Goal: Check status

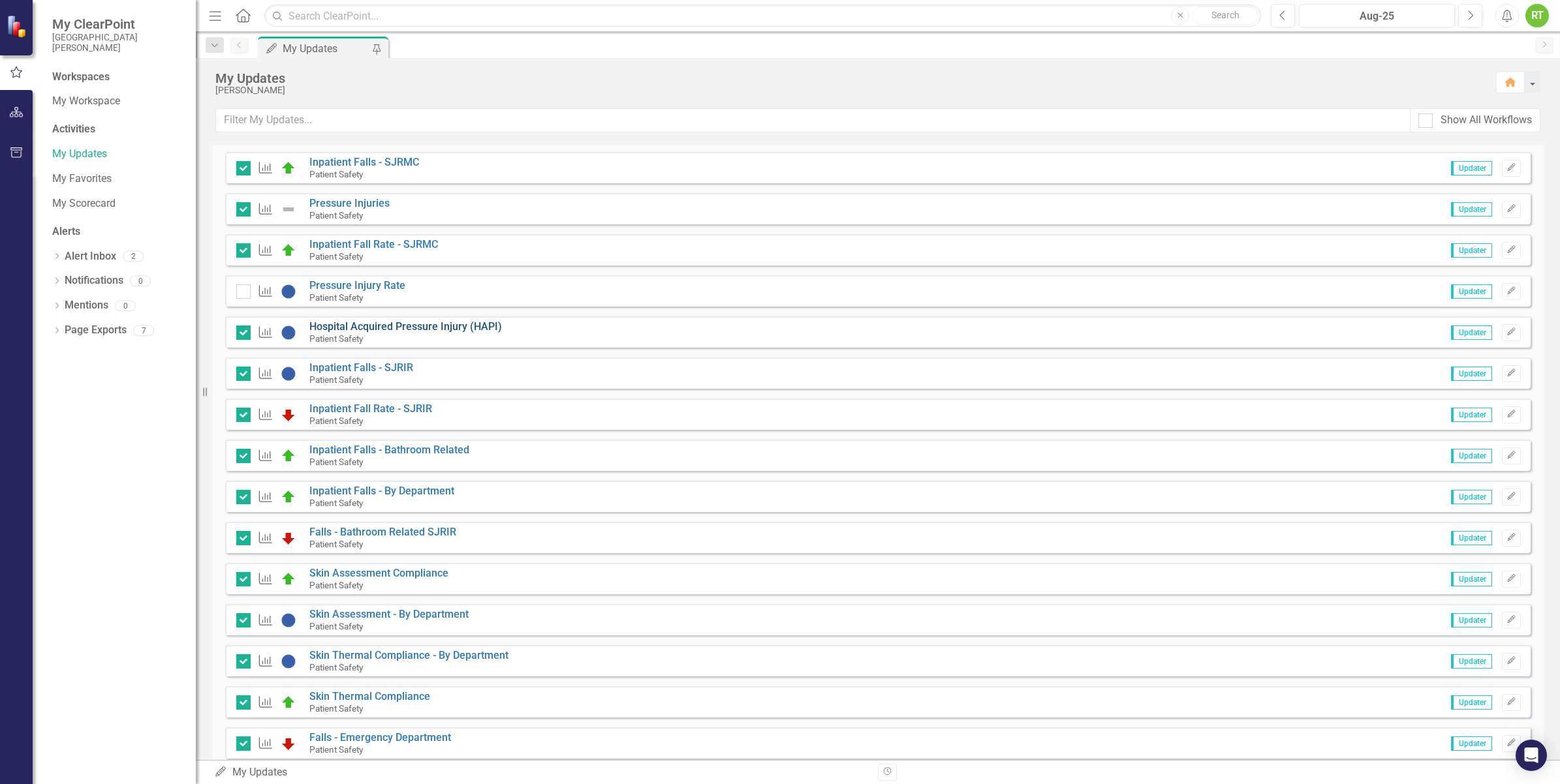
scroll to position [704, 0]
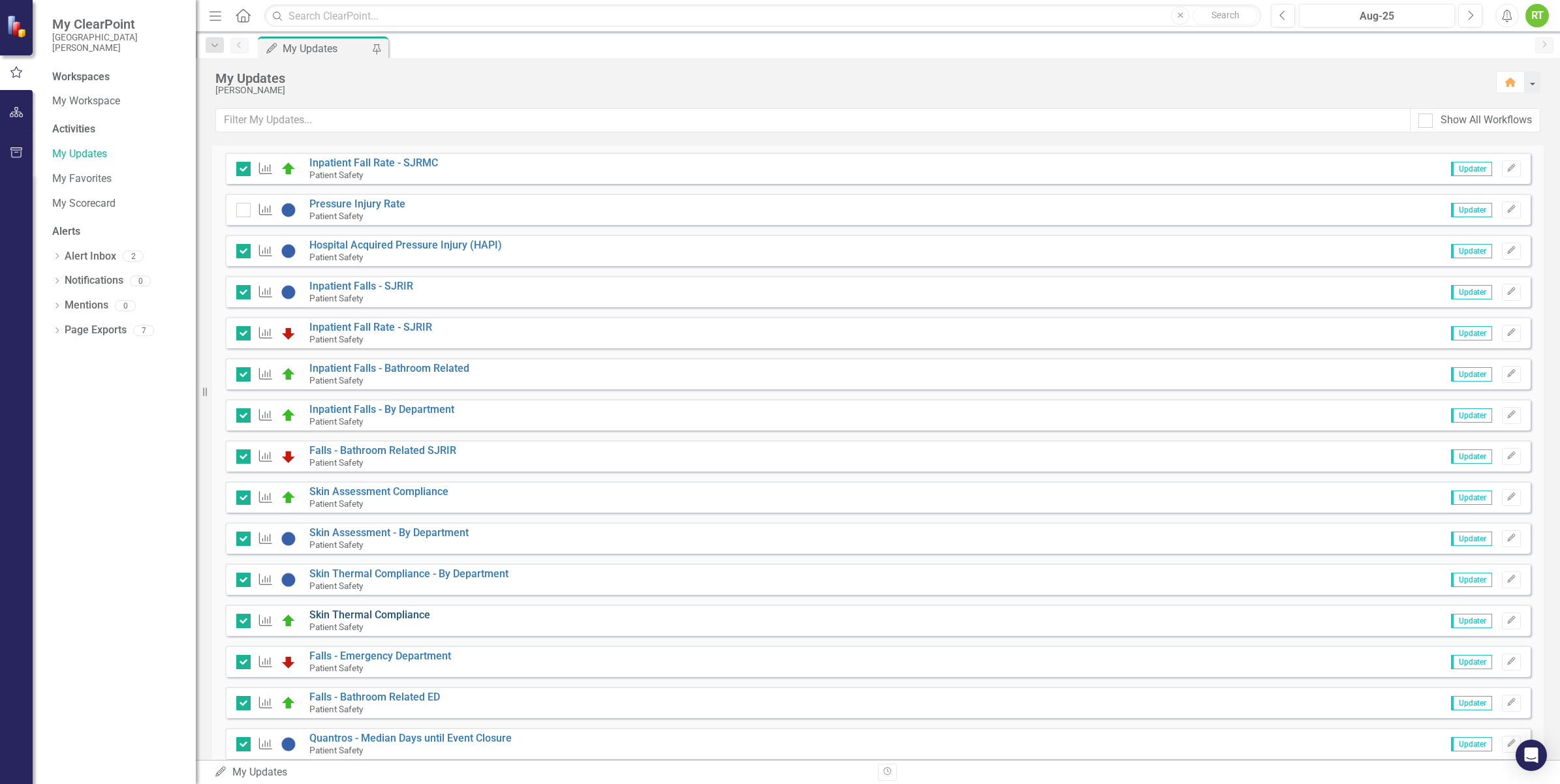
click at [400, 612] on link "Skin Thermal Compliance" at bounding box center [369, 615] width 121 height 12
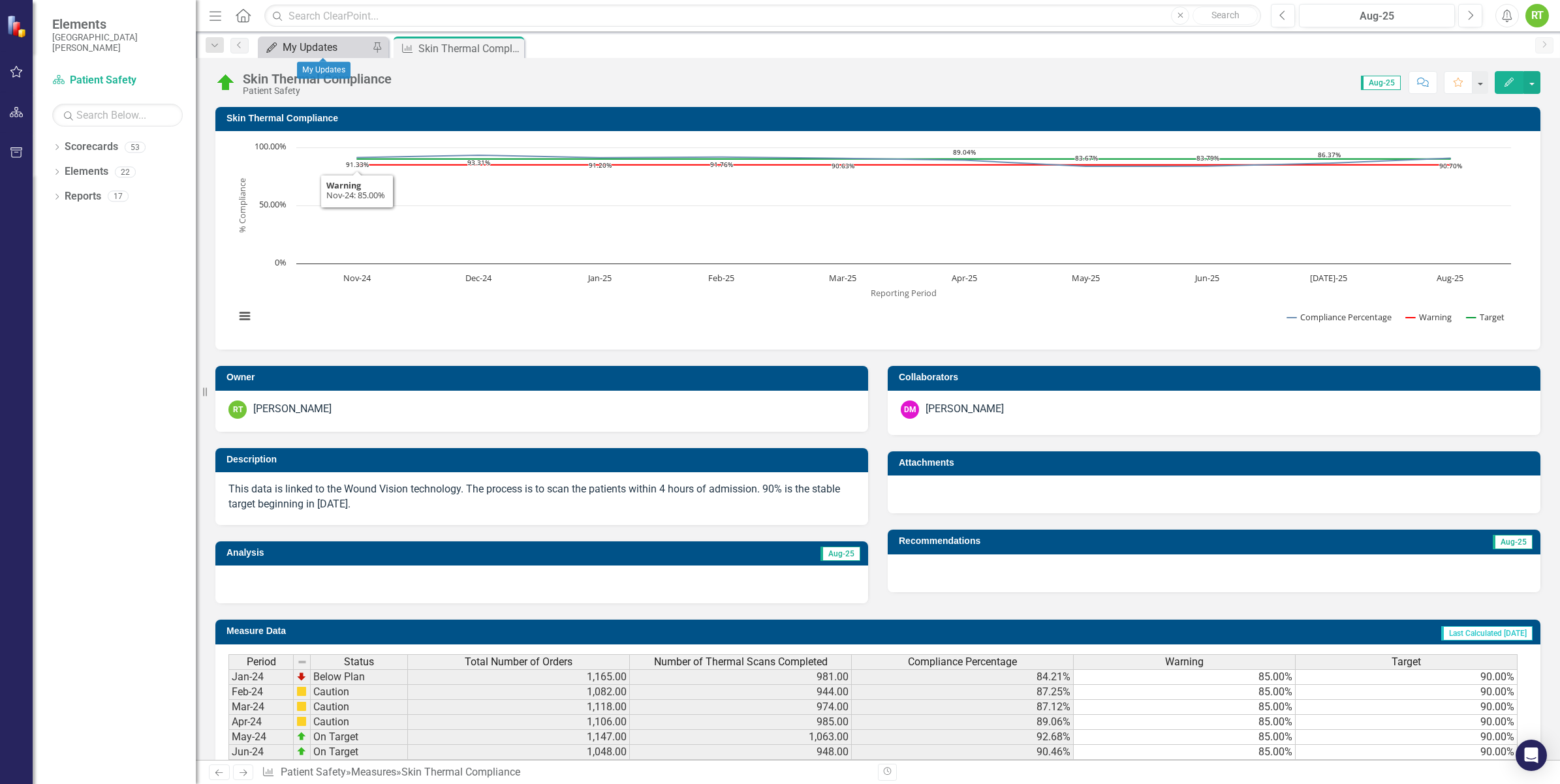
click at [314, 43] on div "My Updates" at bounding box center [325, 47] width 86 height 16
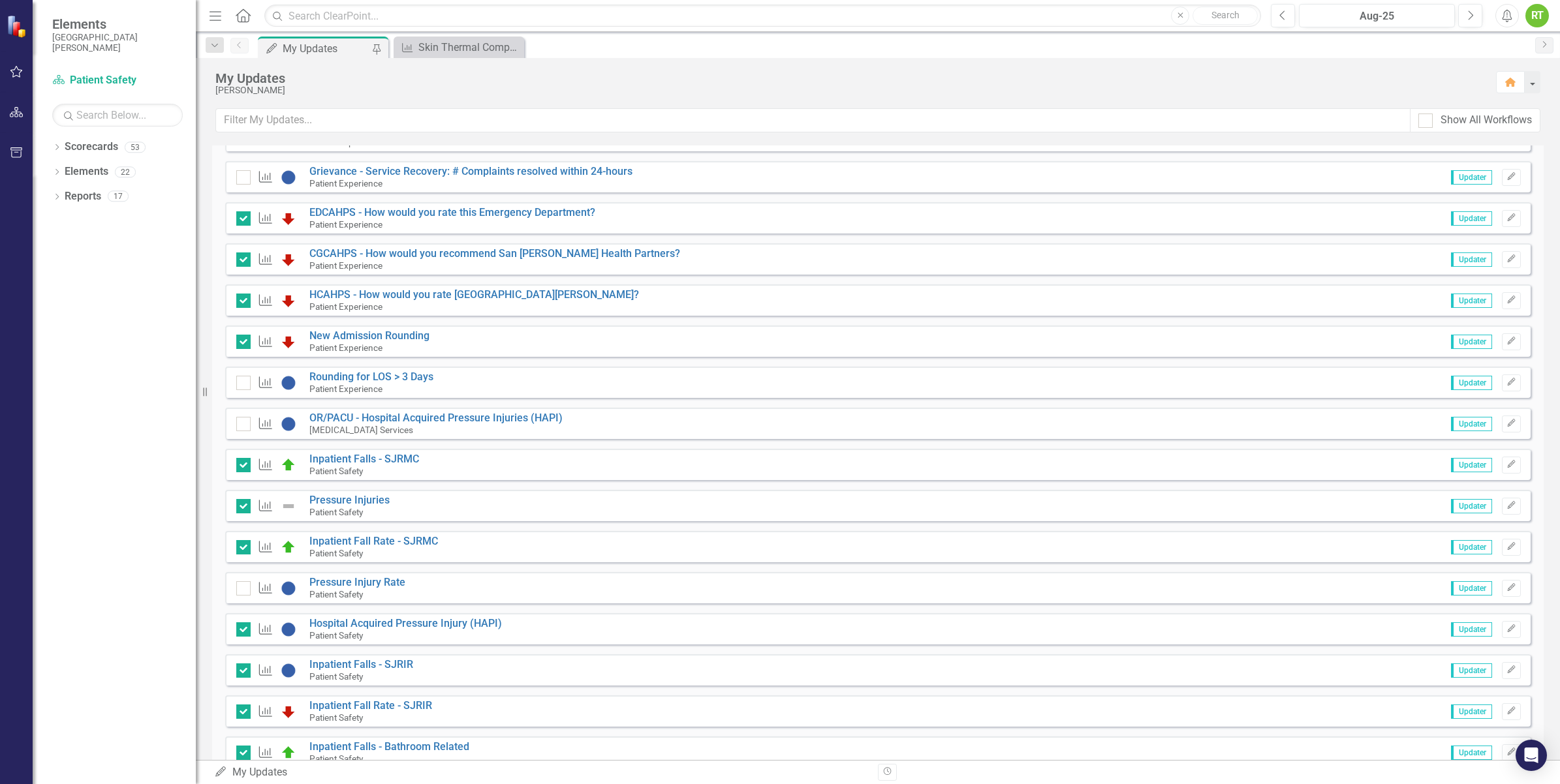
scroll to position [408, 0]
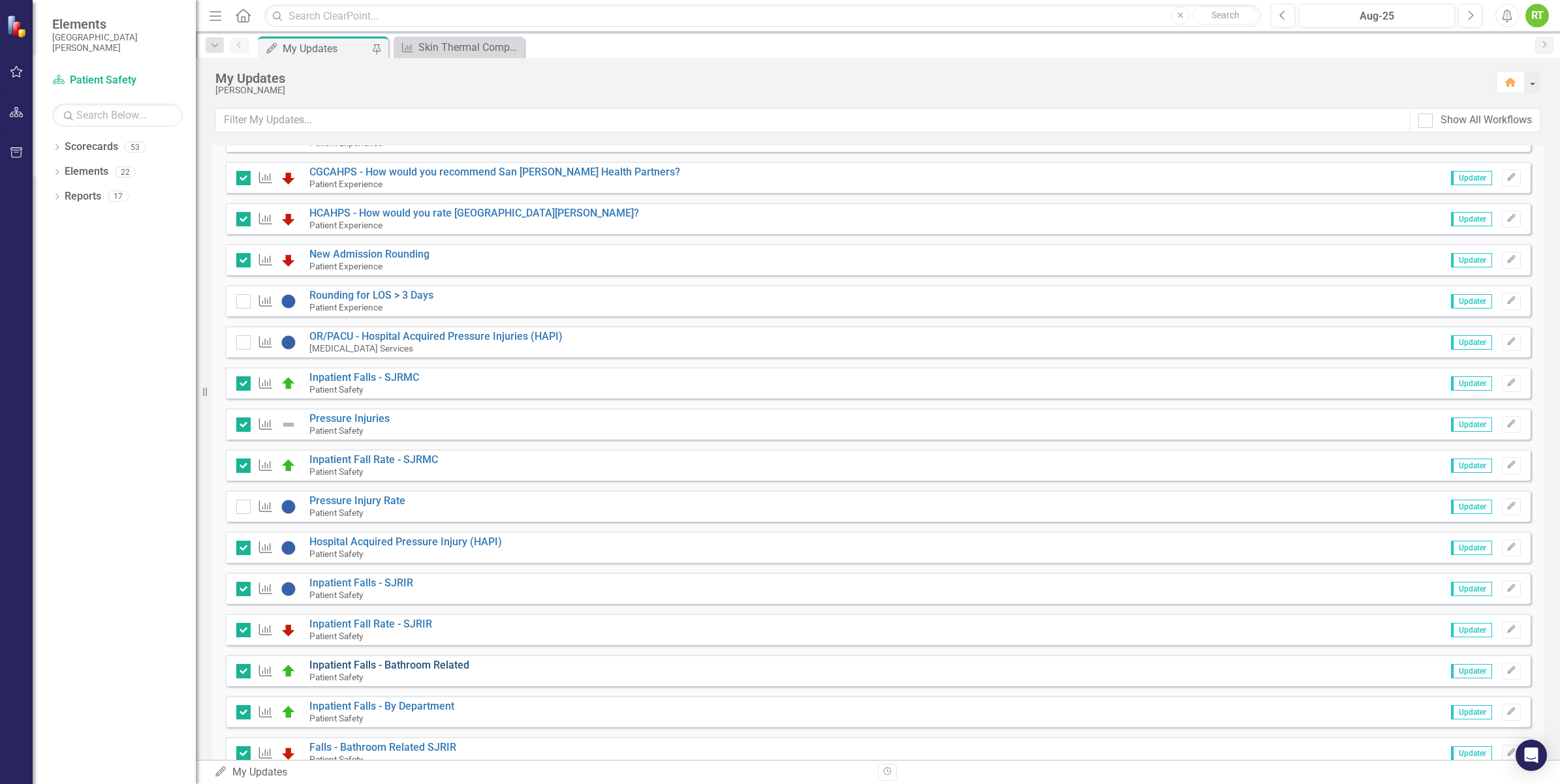
click at [393, 665] on link "Inpatient Falls - Bathroom Related" at bounding box center [389, 665] width 160 height 12
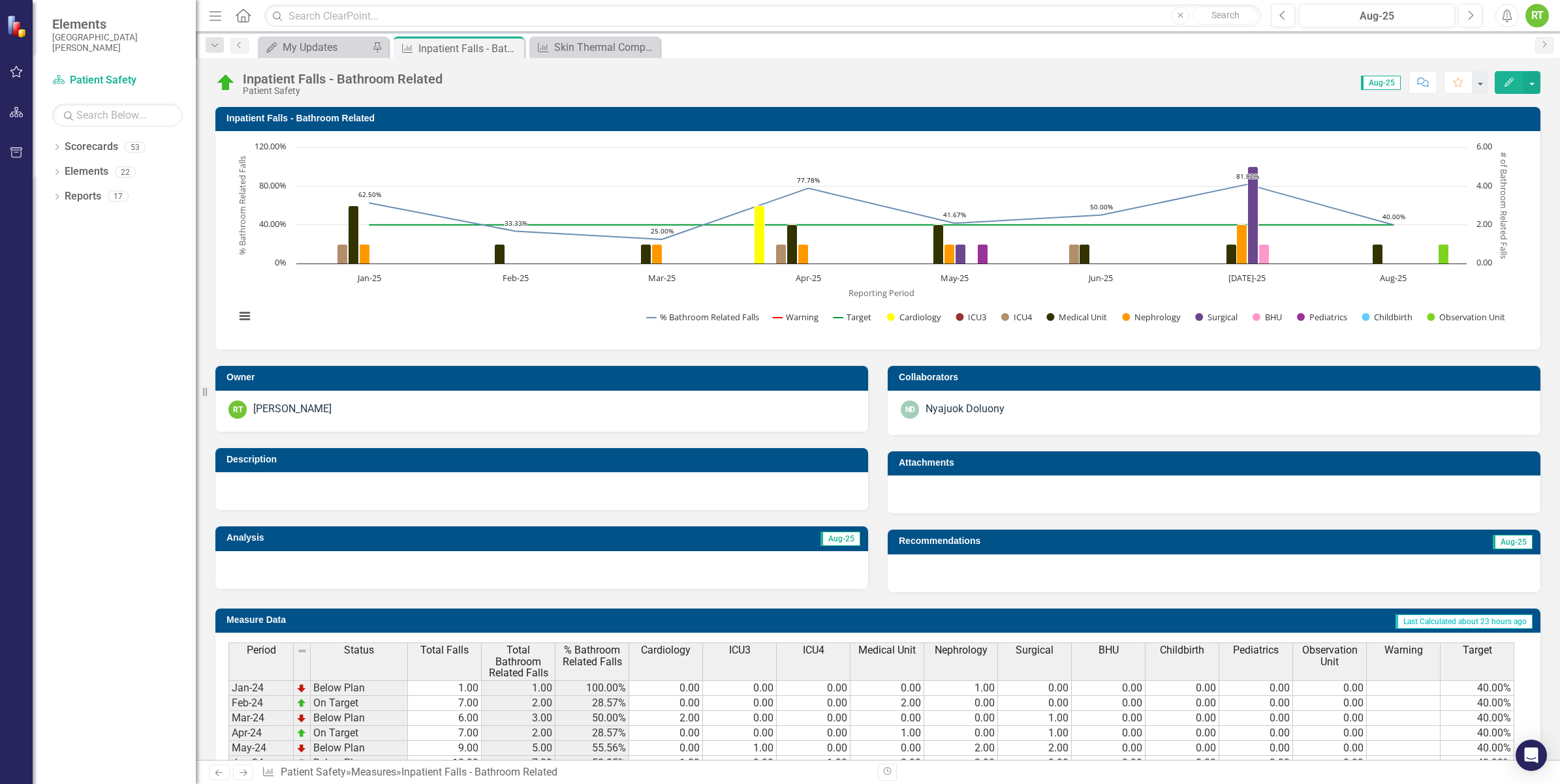
click at [282, 31] on div "Menu Home Search Close Search Previous Aug-25 Next Alerts RT User Edit Profile …" at bounding box center [877, 392] width 1364 height 784
